Goal: Task Accomplishment & Management: Use online tool/utility

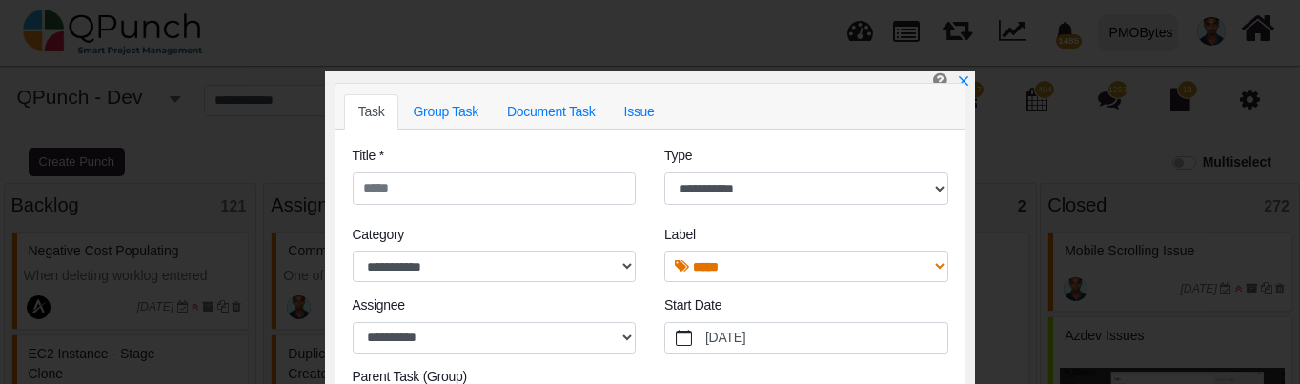
select select "*********"
select select "***"
select select "**********"
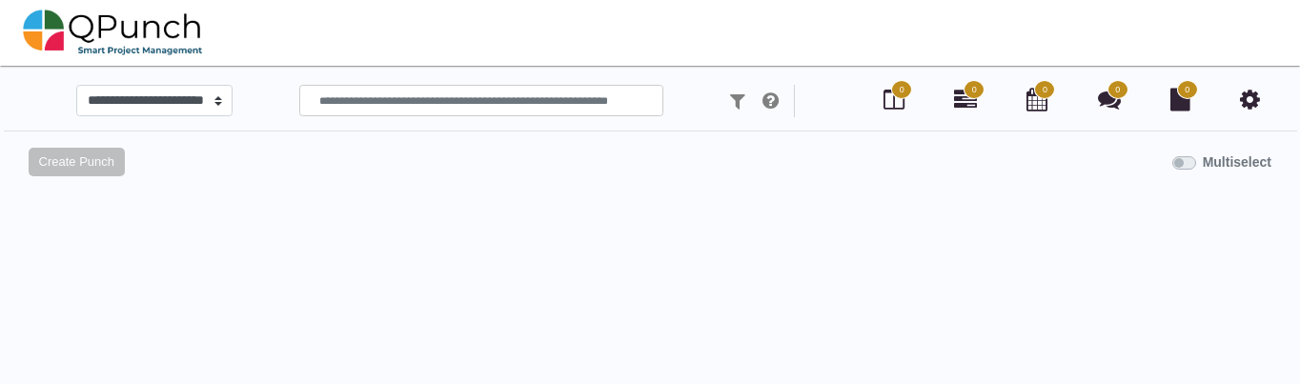
select select "*********"
